Goal: Information Seeking & Learning: Learn about a topic

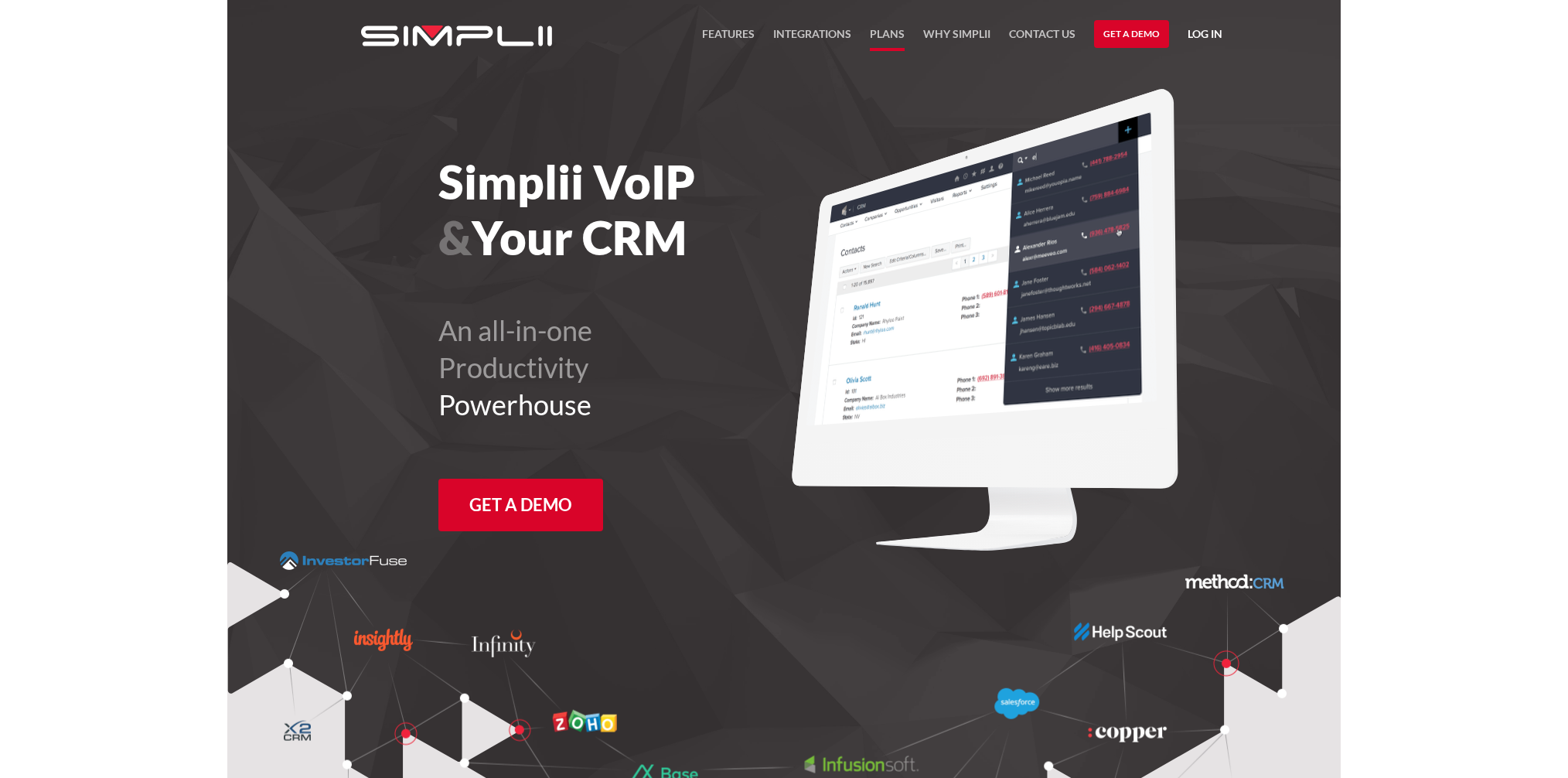
click at [872, 31] on link "Plans" at bounding box center [887, 38] width 35 height 27
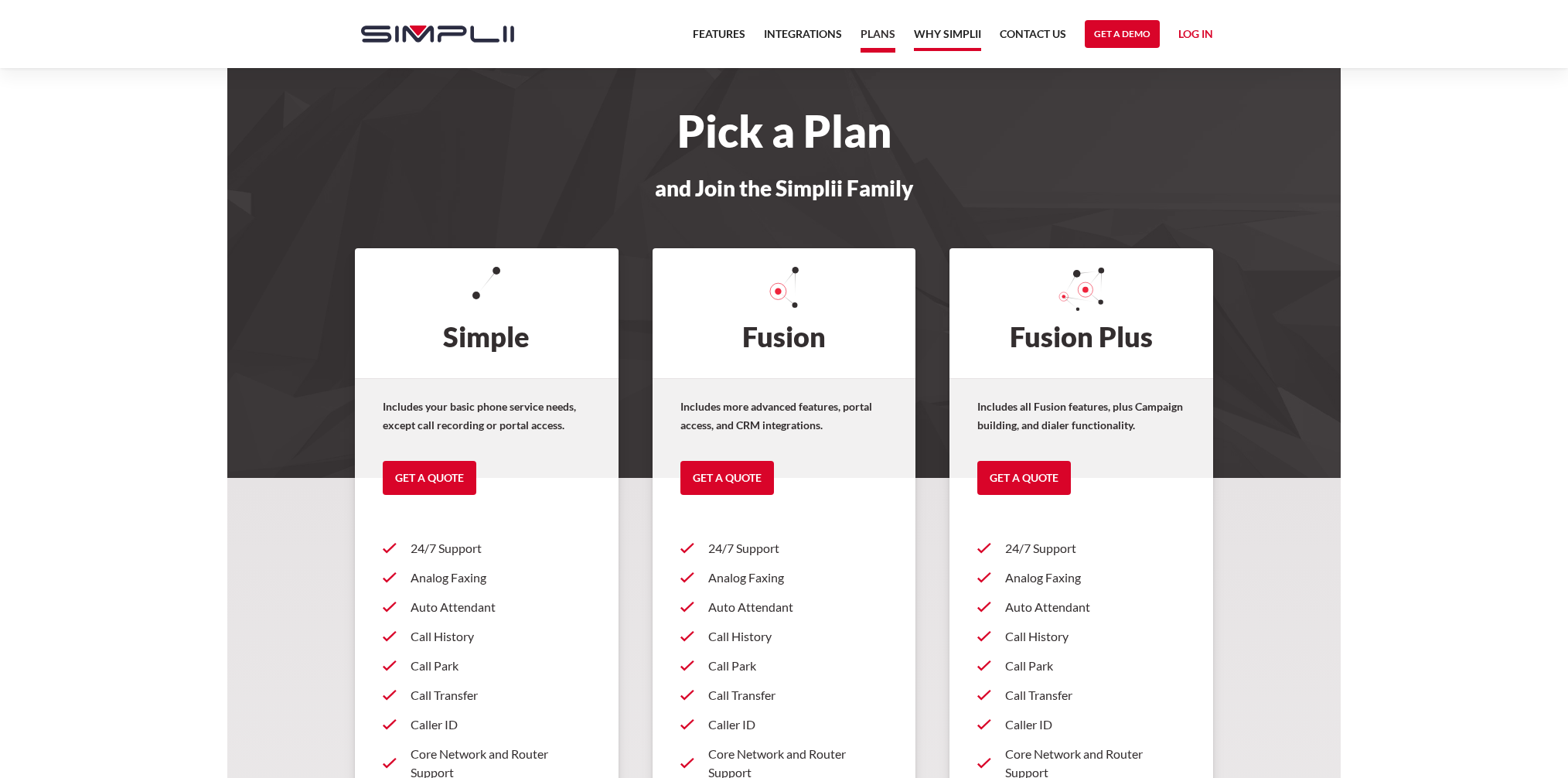
click at [945, 34] on link "Why Simplii" at bounding box center [947, 38] width 67 height 27
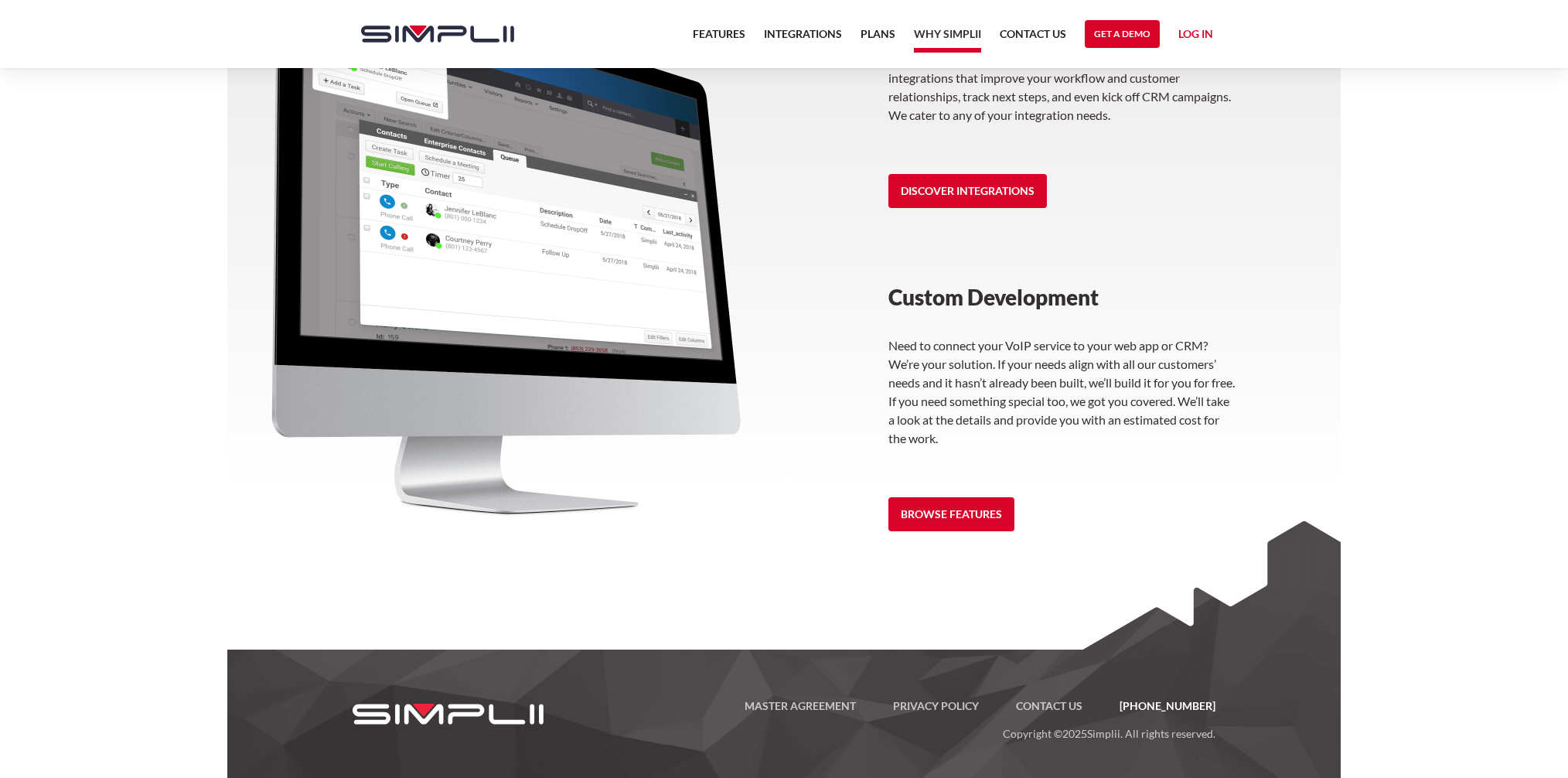
scroll to position [1490, 0]
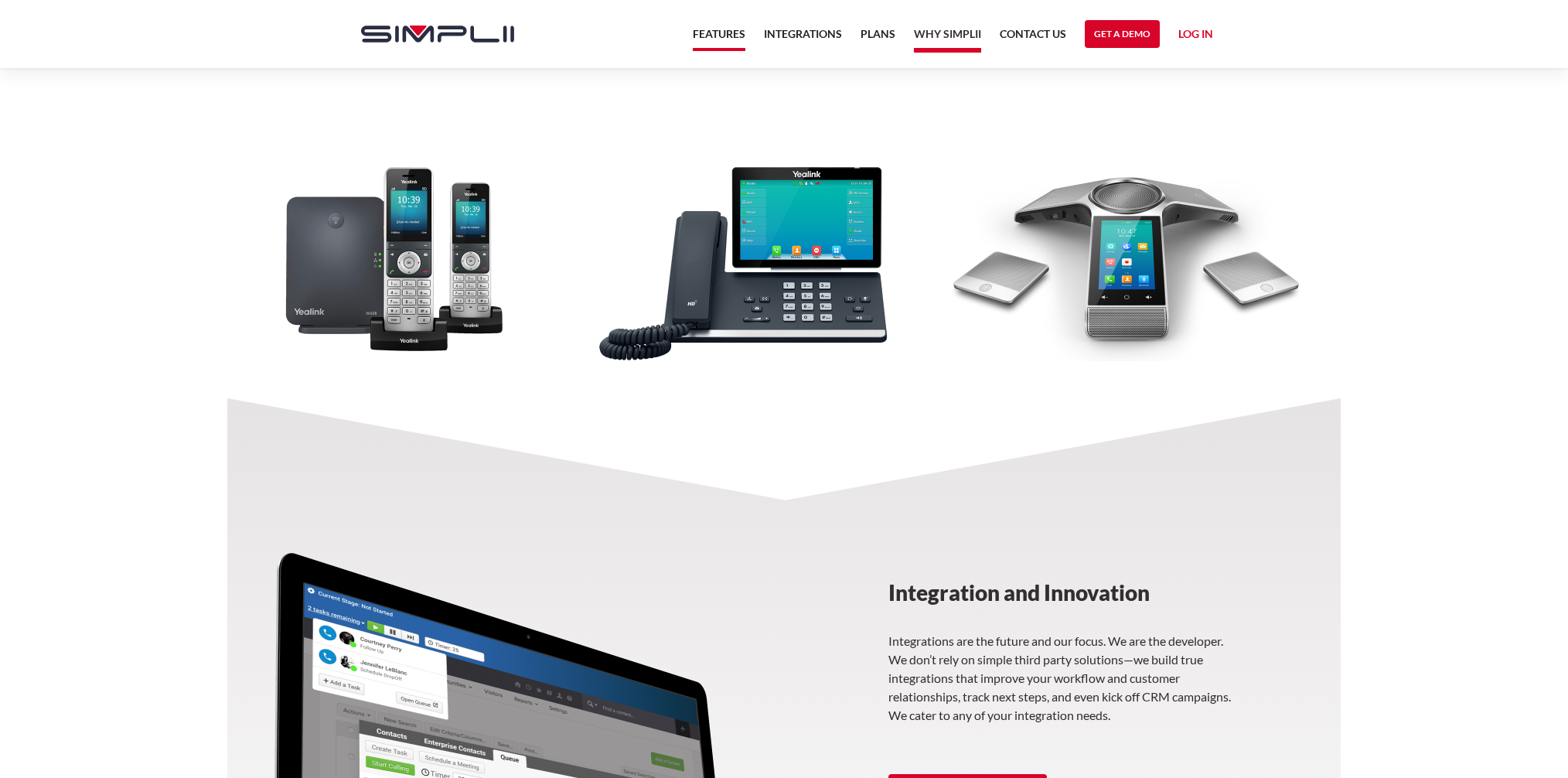
click at [724, 33] on link "Features" at bounding box center [718, 38] width 52 height 27
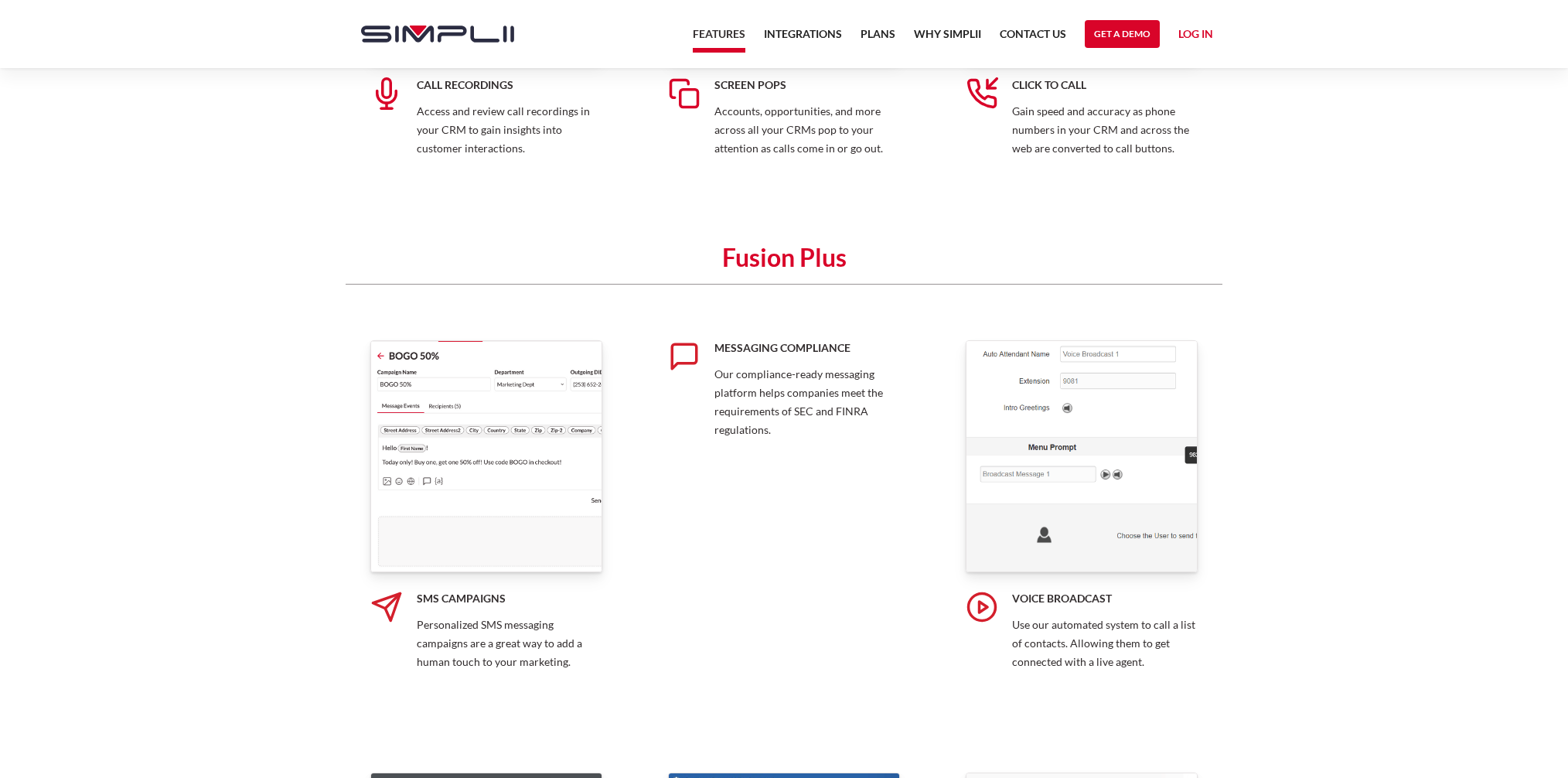
scroll to position [1748, 0]
